Goal: Task Accomplishment & Management: Use online tool/utility

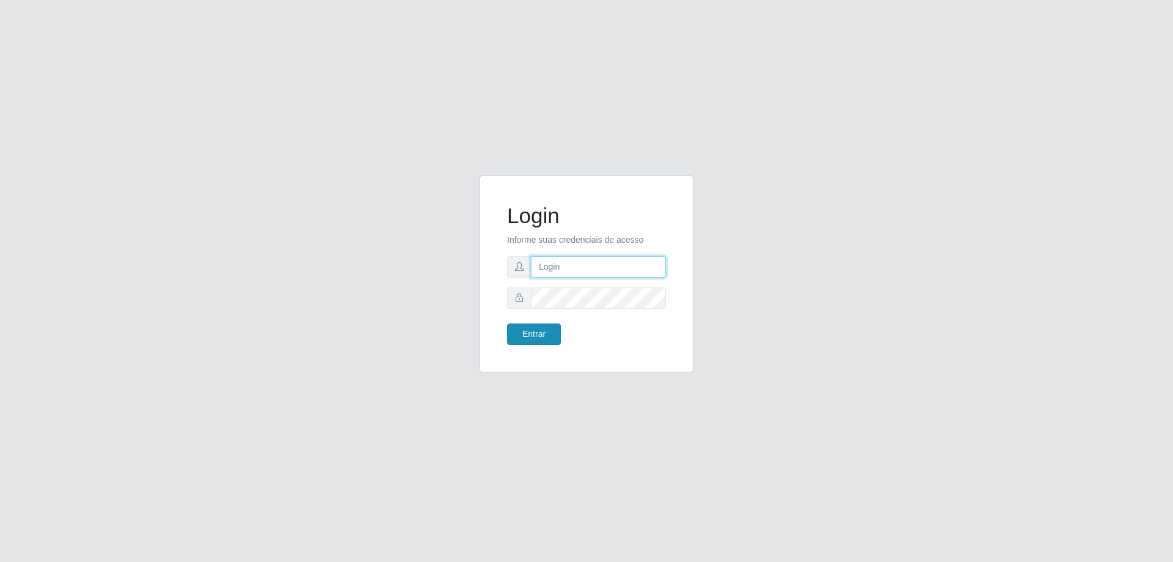
type input "[EMAIL_ADDRESS][DOMAIN_NAME]"
click at [540, 334] on button "Entrar" at bounding box center [534, 333] width 54 height 21
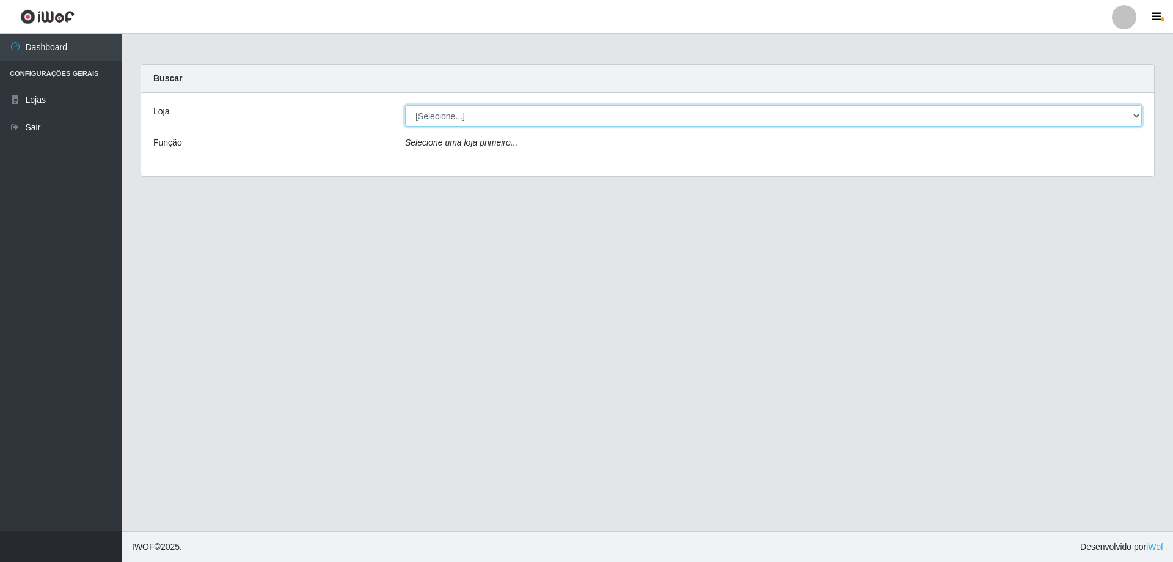
click at [508, 113] on select "[Selecione...] SuperShow Bis - [GEOGRAPHIC_DATA]" at bounding box center [773, 115] width 737 height 21
select select "59"
click at [405, 105] on select "[Selecione...] SuperShow Bis - [GEOGRAPHIC_DATA]" at bounding box center [773, 115] width 737 height 21
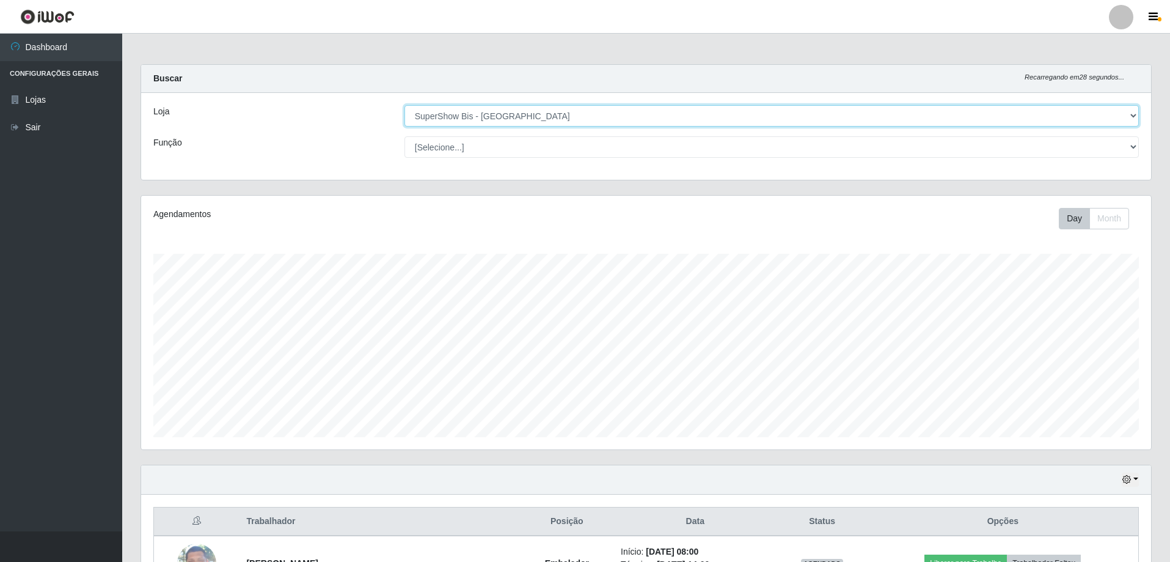
scroll to position [141, 0]
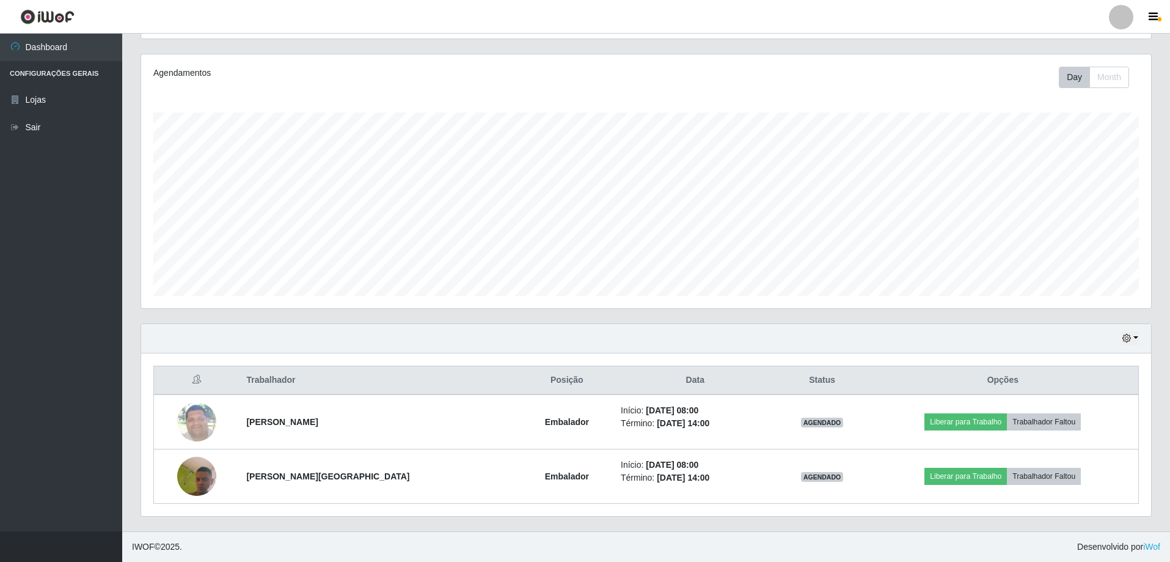
click at [735, 520] on div "Hoje 1 dia 3 dias 1 Semana Não encerrados Trabalhador Posição Data Status Opçõe…" at bounding box center [646, 427] width 1030 height 208
click at [844, 514] on div "Trabalhador Posição Data Status Opções [PERSON_NAME] Embalador Início: [DATE] 0…" at bounding box center [646, 434] width 1010 height 163
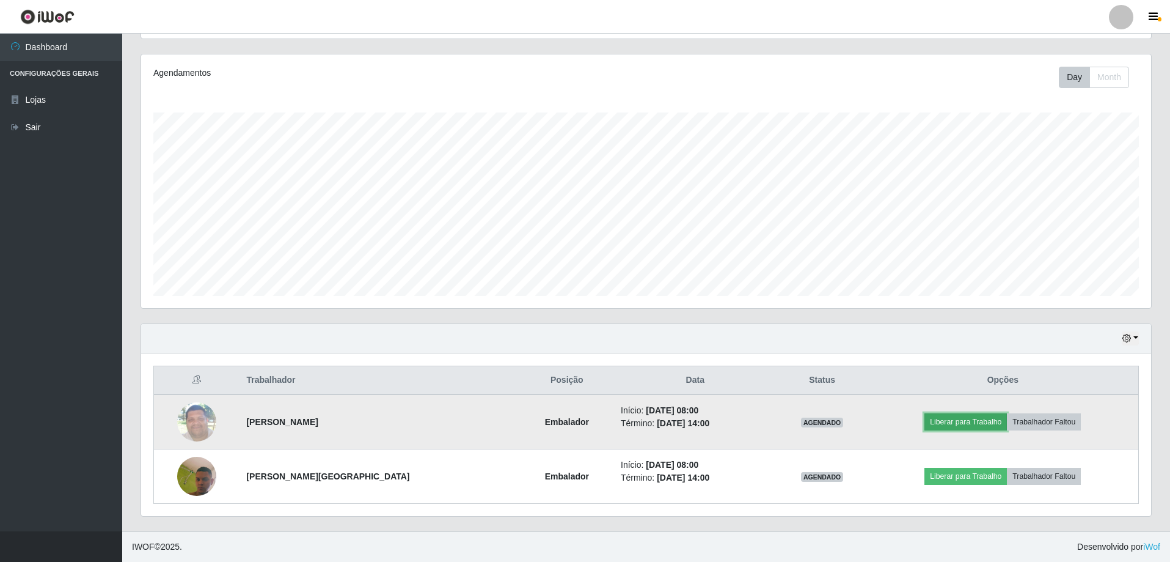
click at [958, 422] on button "Liberar para Trabalho" at bounding box center [966, 421] width 82 height 17
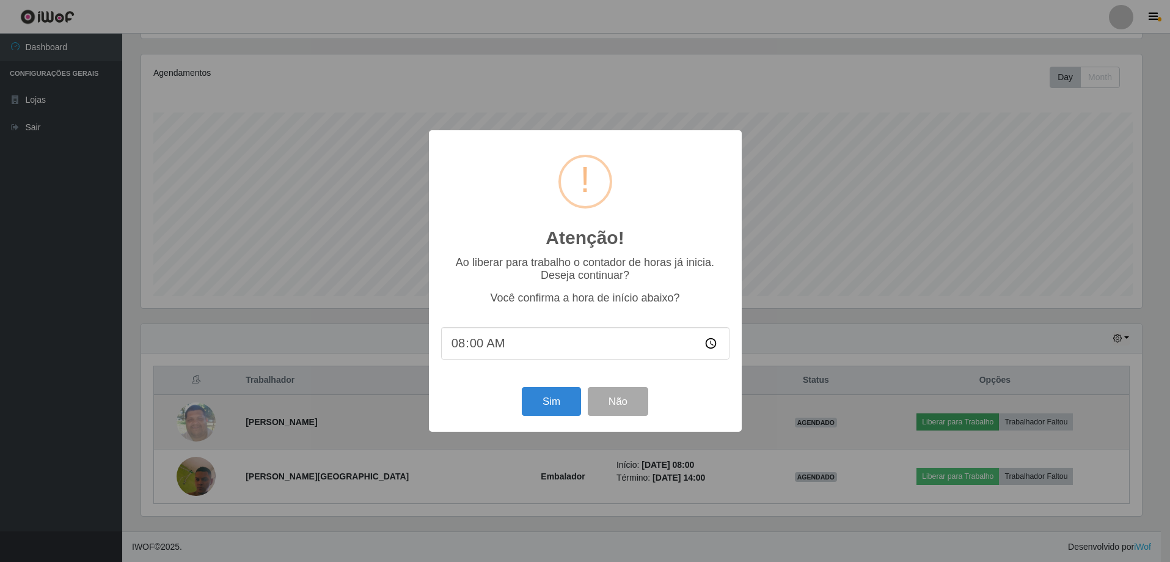
scroll to position [254, 1004]
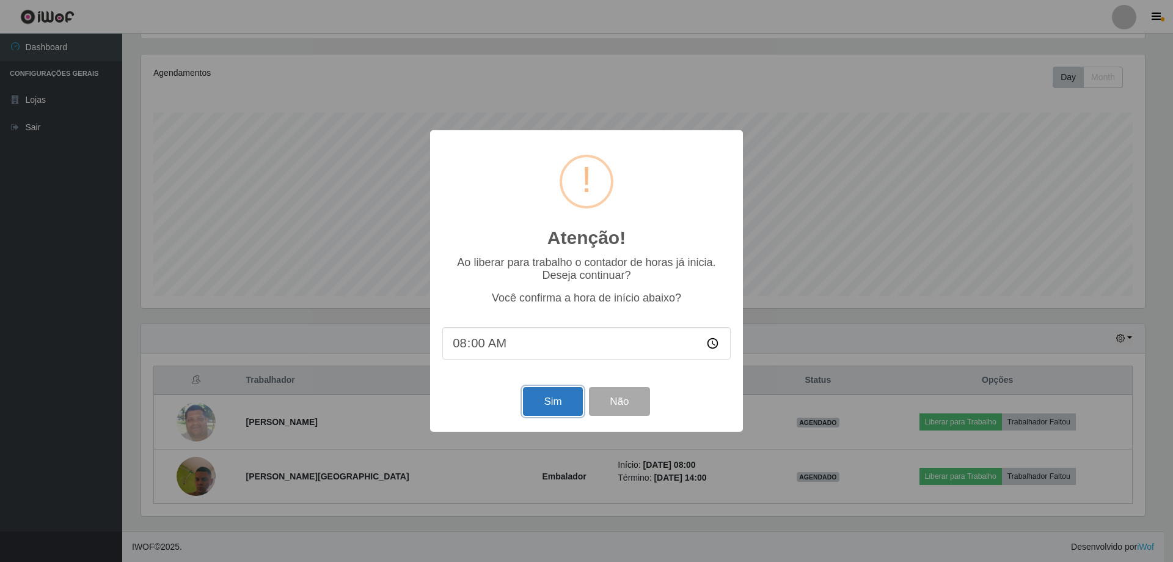
click at [565, 403] on button "Sim" at bounding box center [552, 401] width 59 height 29
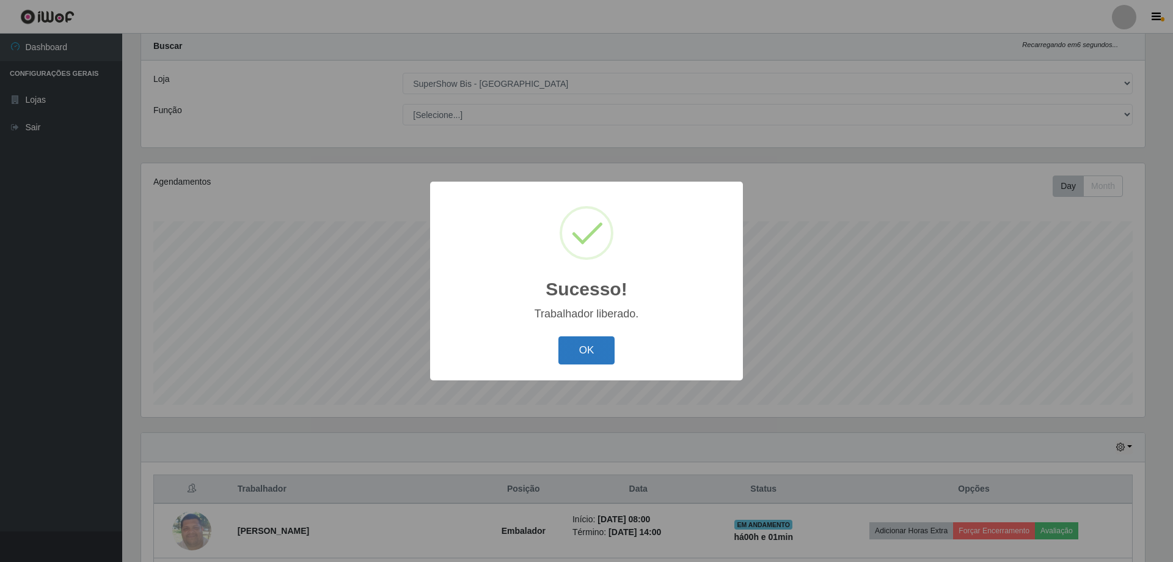
click at [605, 354] on button "OK" at bounding box center [587, 350] width 57 height 29
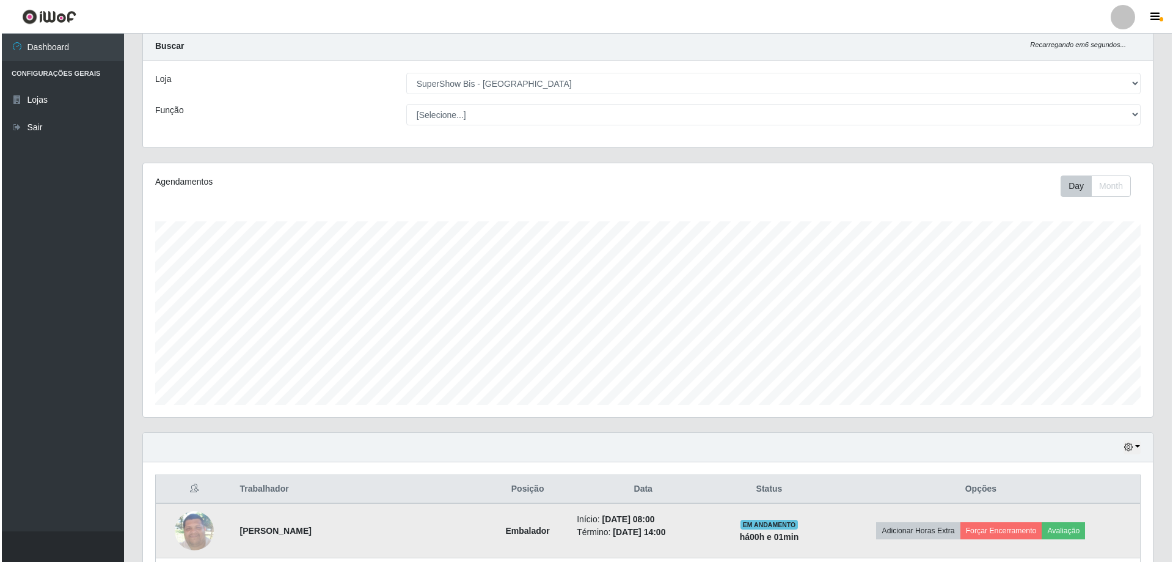
scroll to position [141, 0]
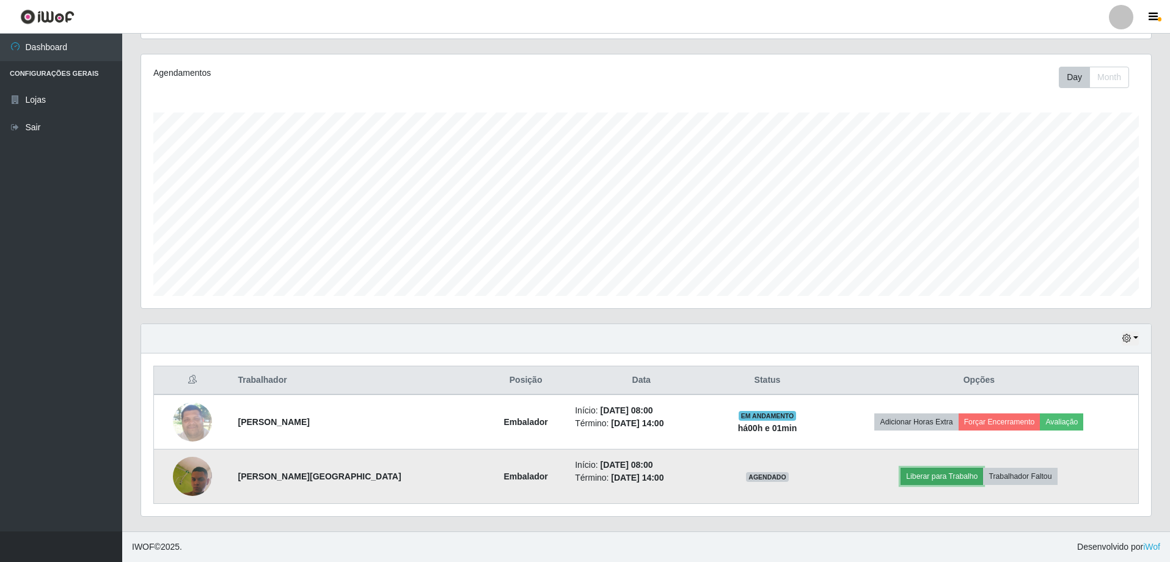
click at [937, 477] on button "Liberar para Trabalho" at bounding box center [942, 475] width 82 height 17
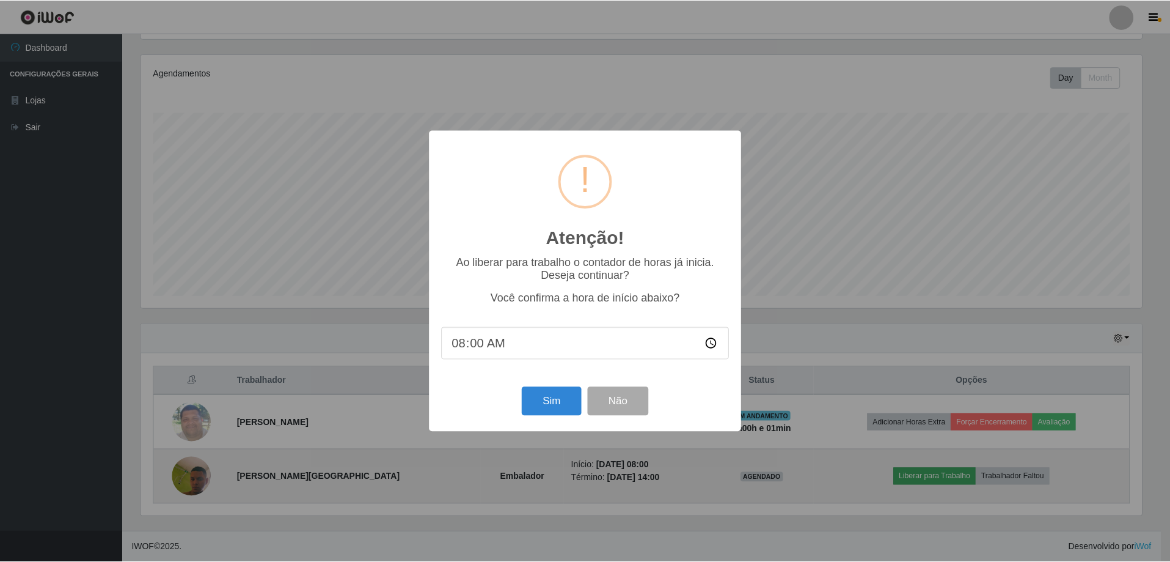
scroll to position [254, 1004]
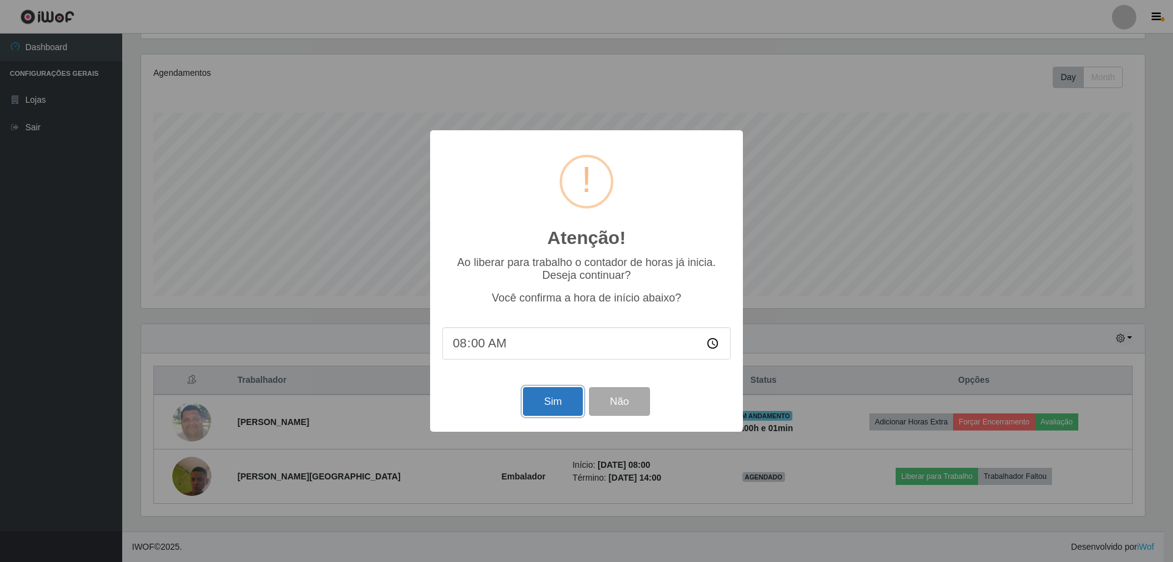
click at [553, 401] on button "Sim" at bounding box center [552, 401] width 59 height 29
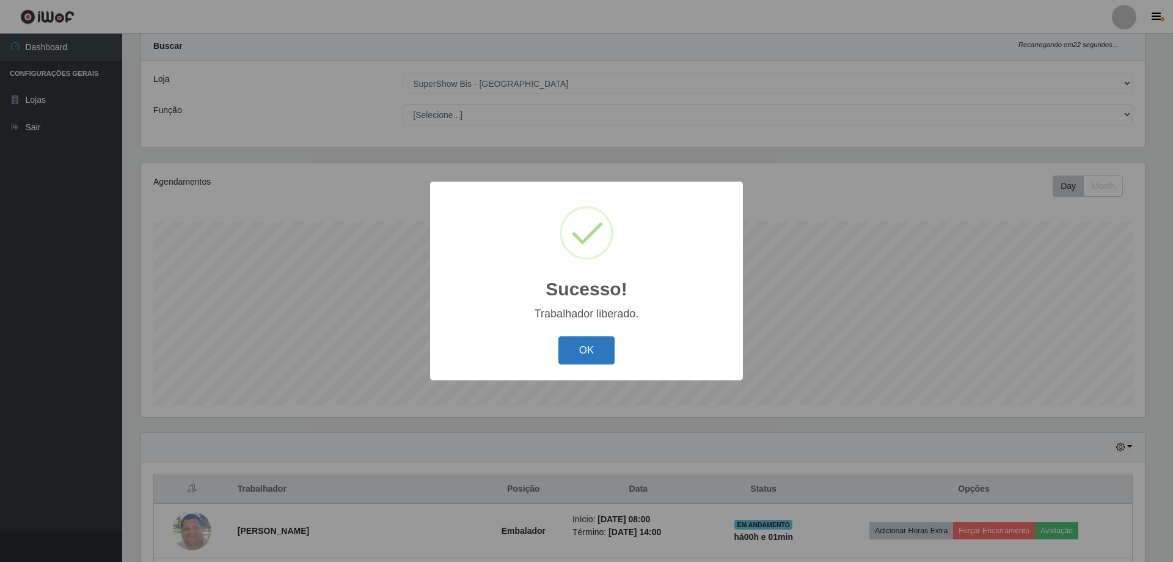
click at [594, 354] on button "OK" at bounding box center [587, 350] width 57 height 29
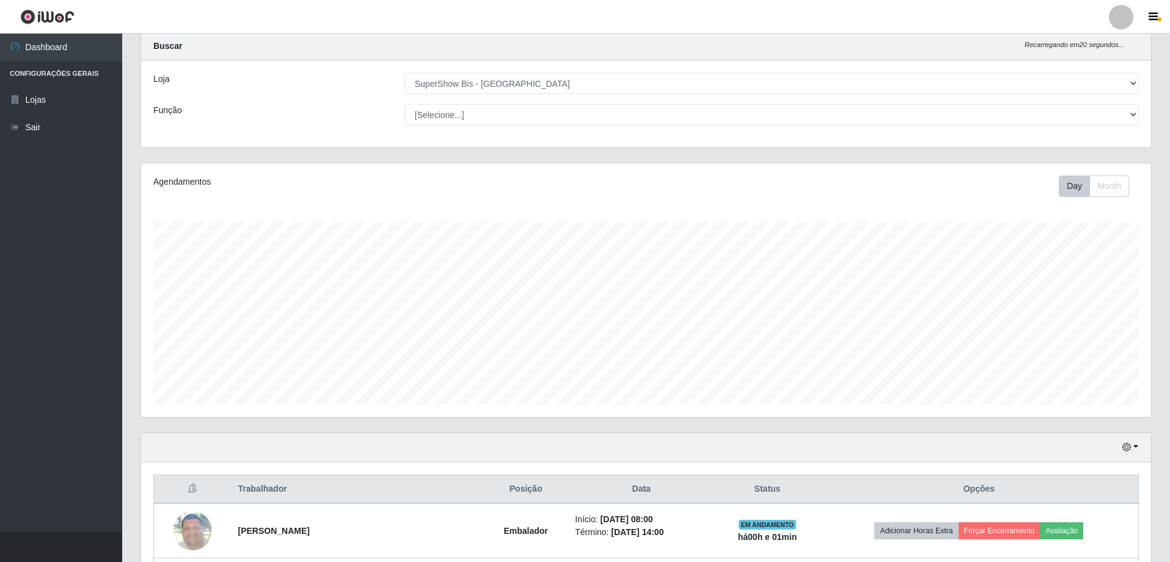
scroll to position [141, 0]
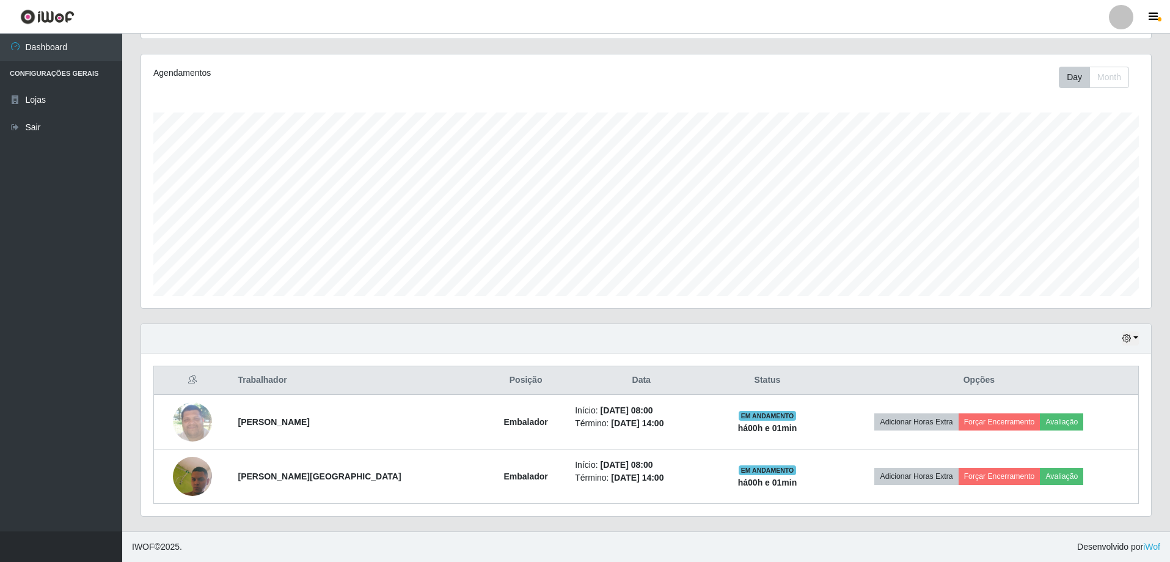
click at [651, 526] on div "Hoje 1 dia 3 dias 1 Semana Não encerrados Trabalhador Posição Data Status Opçõe…" at bounding box center [646, 427] width 1030 height 208
click at [1126, 339] on icon "button" at bounding box center [1127, 338] width 9 height 9
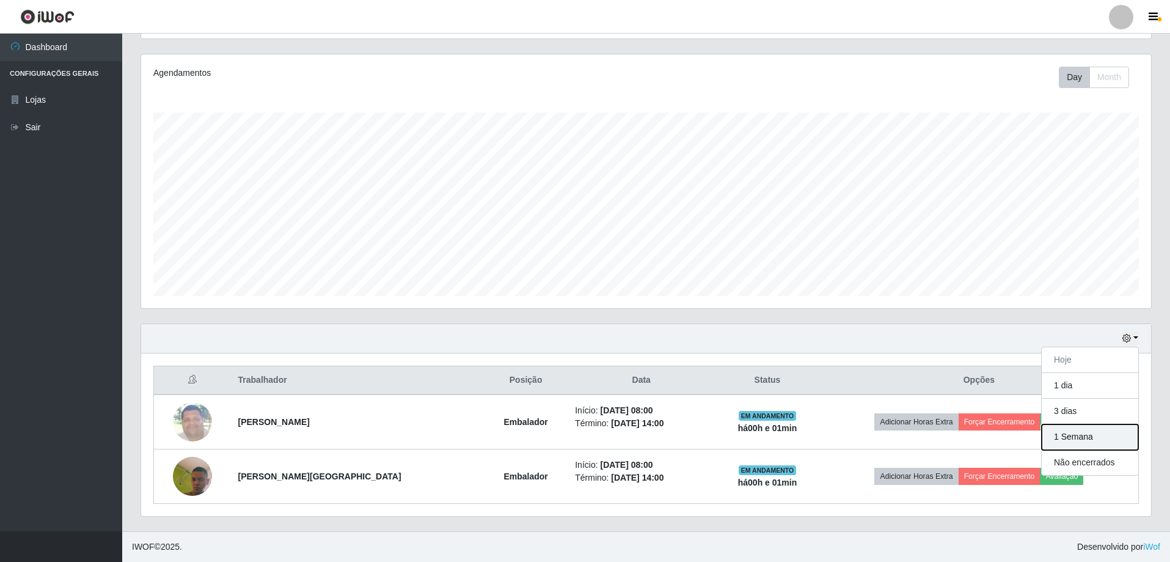
click at [1076, 438] on button "1 Semana" at bounding box center [1090, 437] width 97 height 26
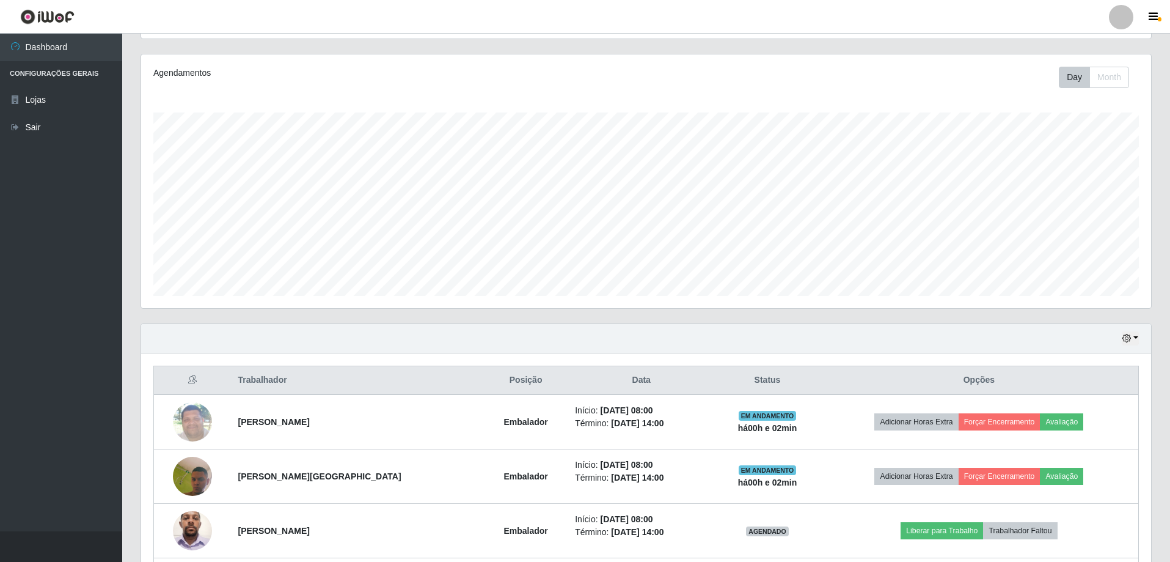
scroll to position [359, 0]
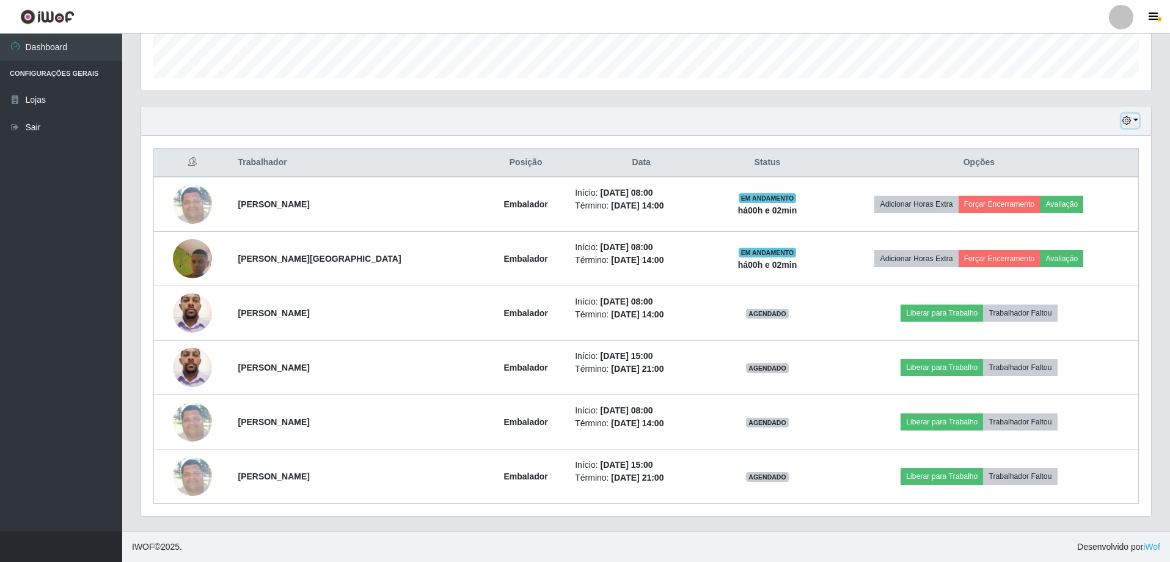
click at [1134, 121] on button "button" at bounding box center [1130, 121] width 17 height 14
click at [1099, 141] on button "Hoje" at bounding box center [1090, 143] width 97 height 26
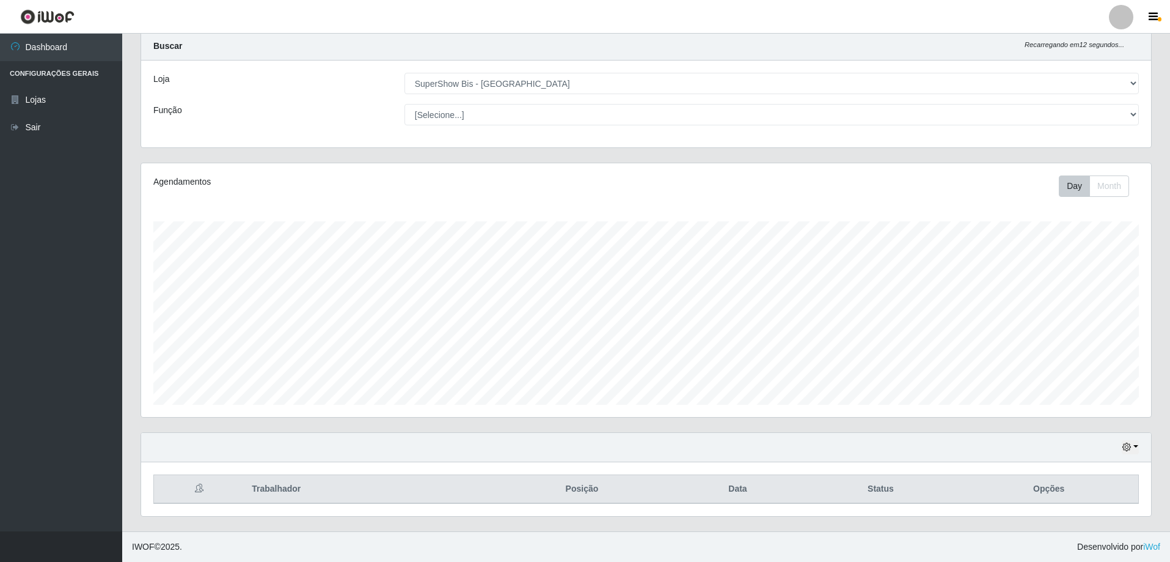
scroll to position [141, 0]
